Goal: Information Seeking & Learning: Learn about a topic

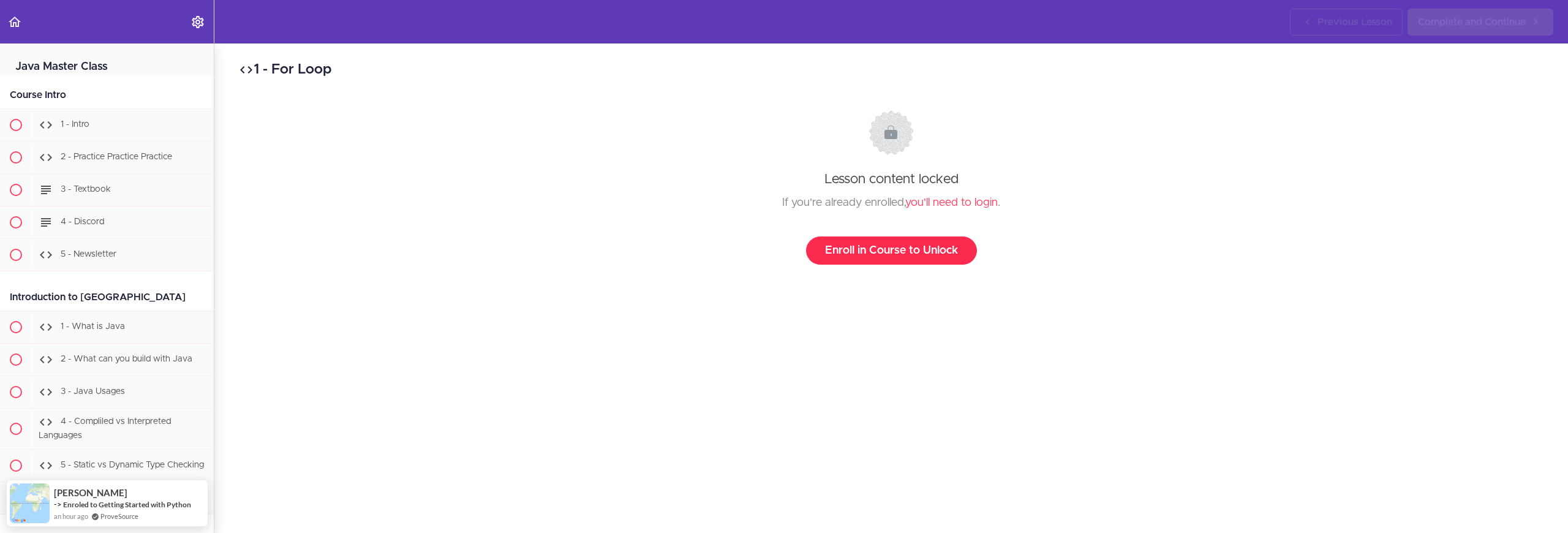
click at [889, 260] on link "Enroll in Course to Unlock" at bounding box center [891, 251] width 171 height 28
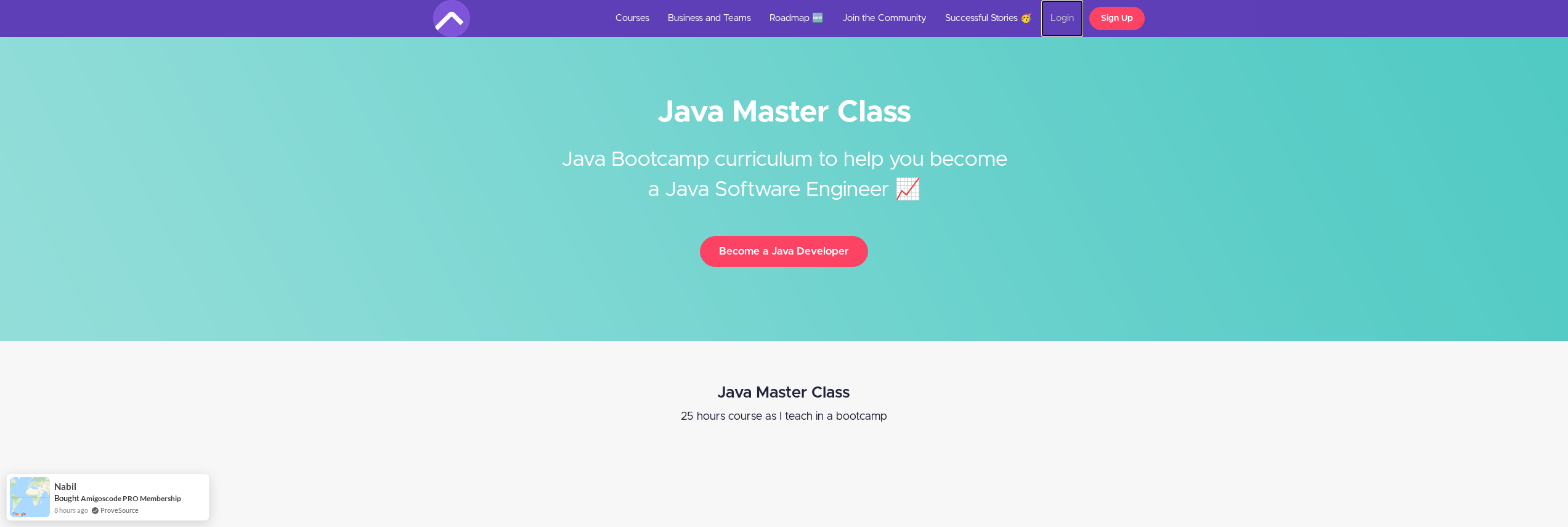
click at [1063, 22] on link "Login" at bounding box center [1061, 19] width 42 height 37
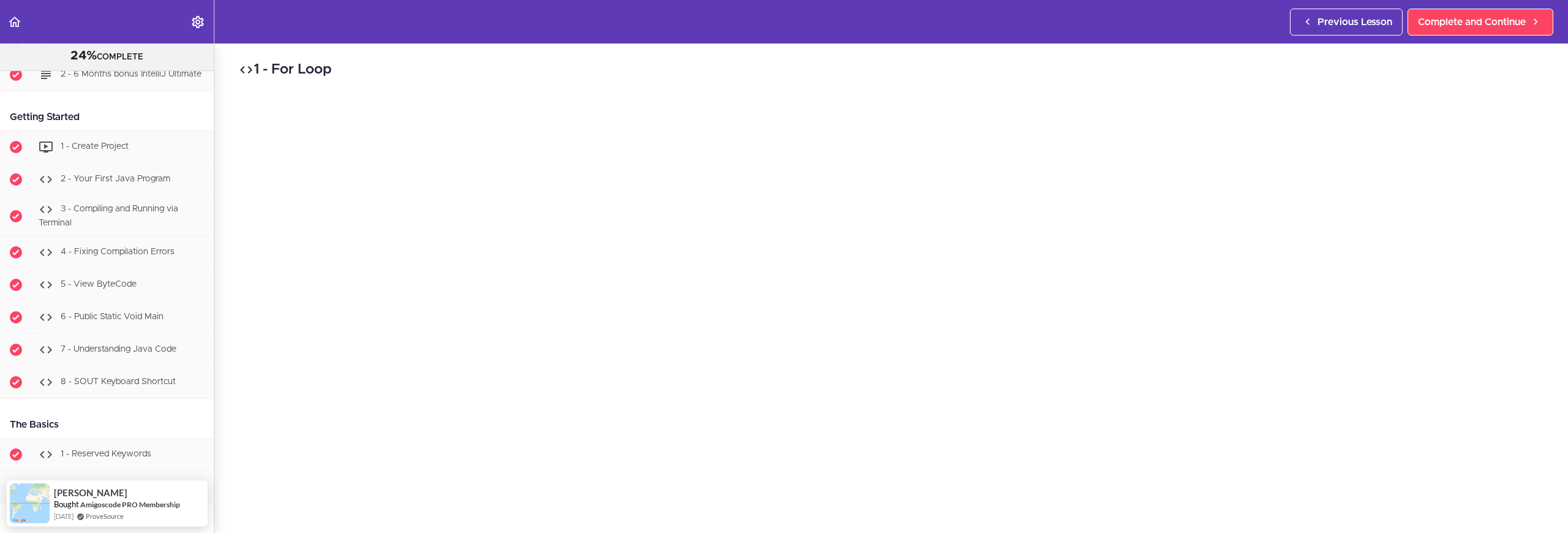
scroll to position [692, 0]
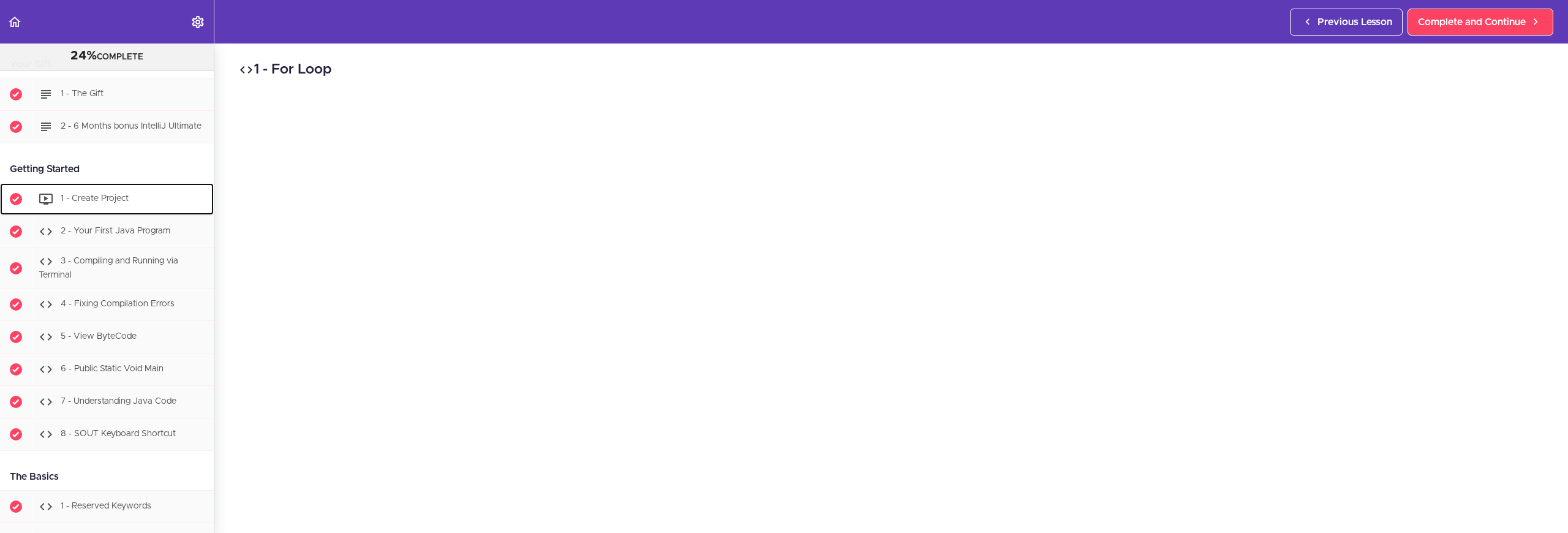
click at [119, 203] on span "1 - Create Project" at bounding box center [94, 199] width 68 height 9
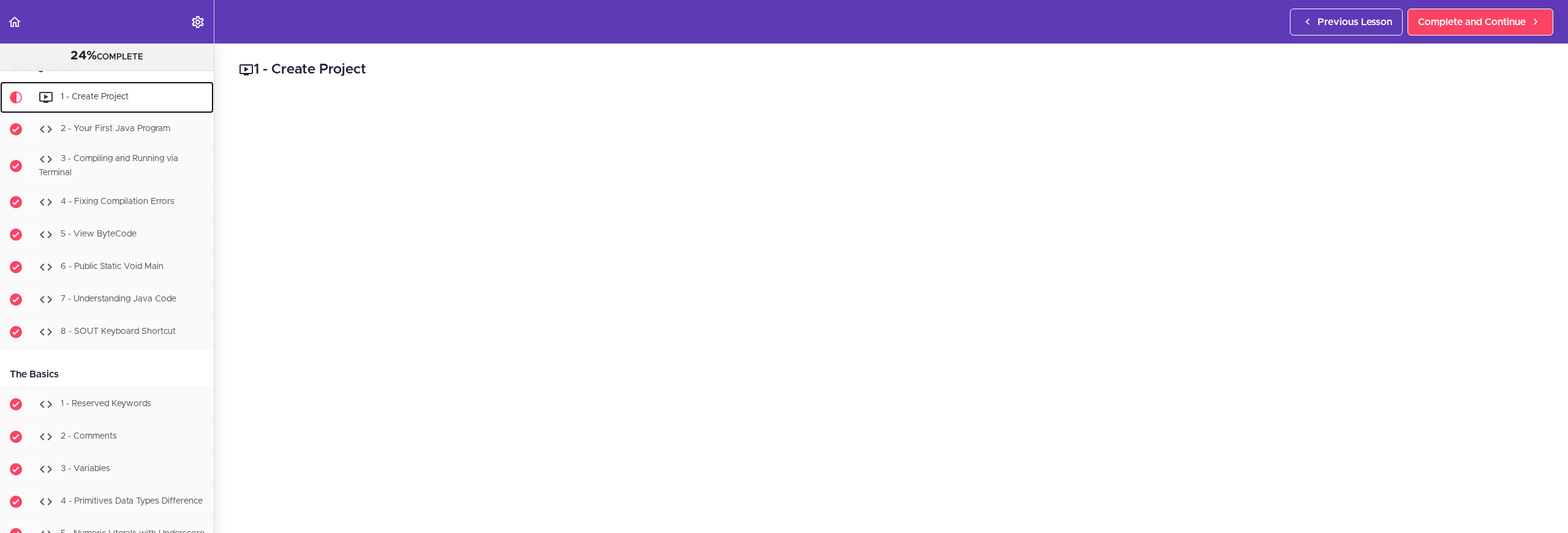
scroll to position [221, 0]
